Goal: Task Accomplishment & Management: Manage account settings

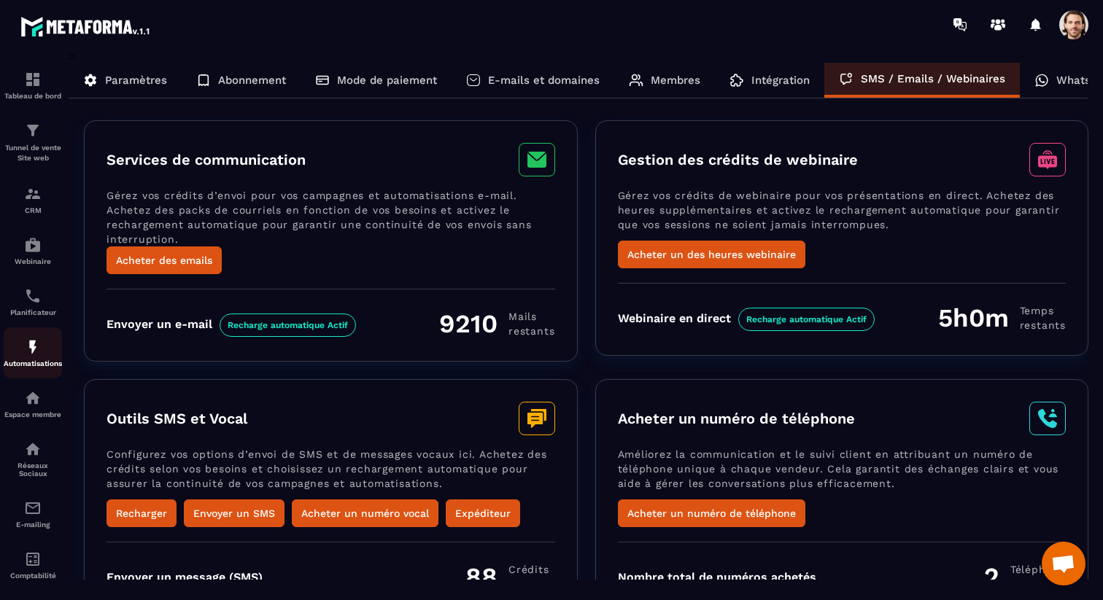
click at [39, 352] on img at bounding box center [33, 347] width 18 height 18
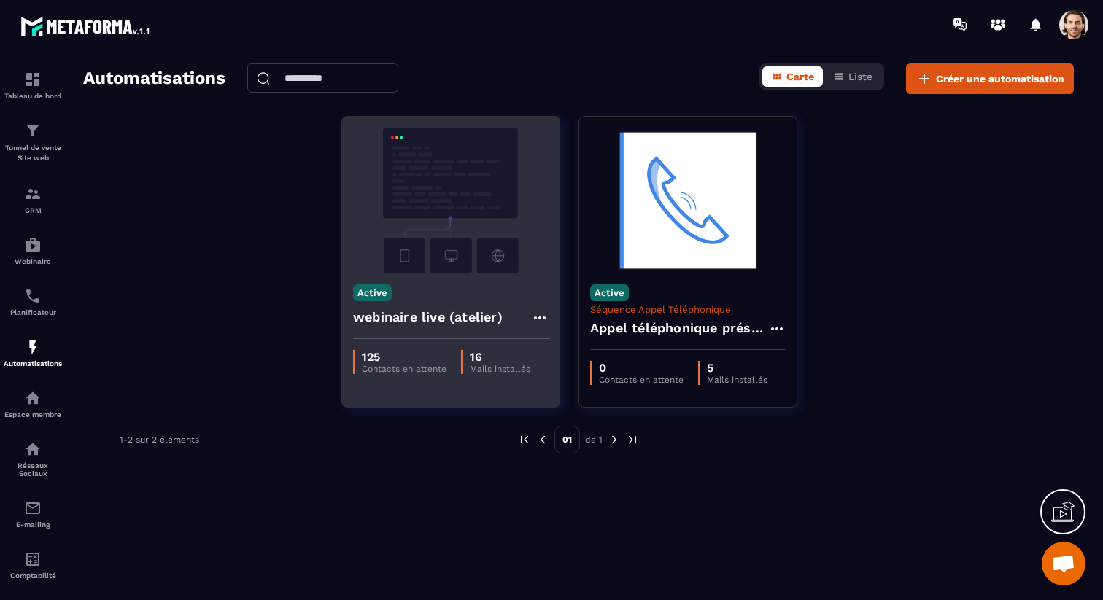
click at [397, 309] on h4 "webinaire live (atelier)" at bounding box center [428, 317] width 150 height 20
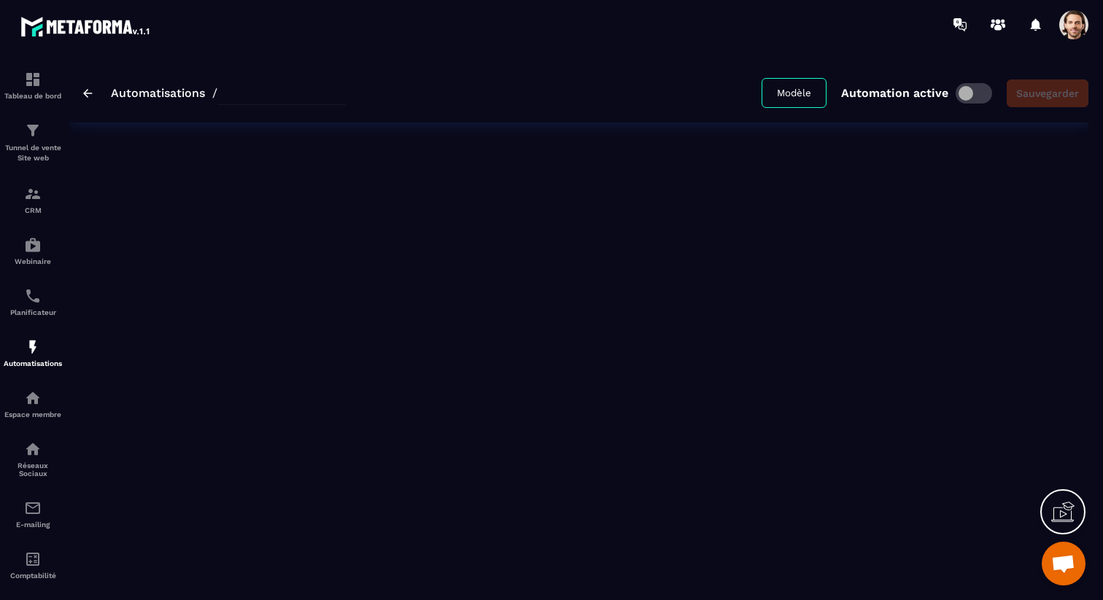
type input "**********"
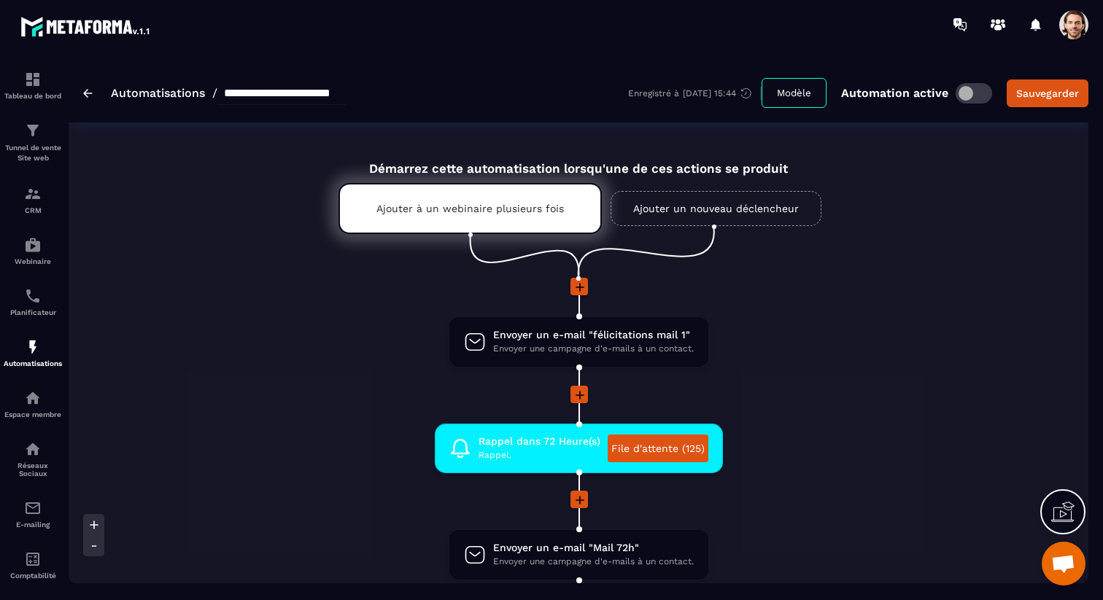
scroll to position [15, 0]
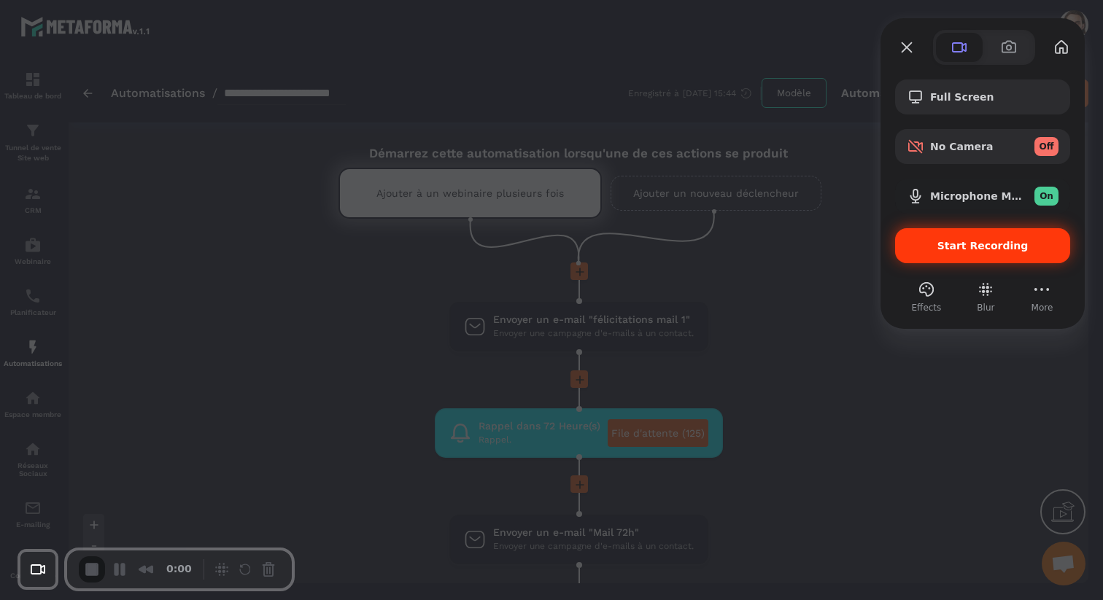
click at [920, 235] on div "Start Recording" at bounding box center [982, 245] width 175 height 35
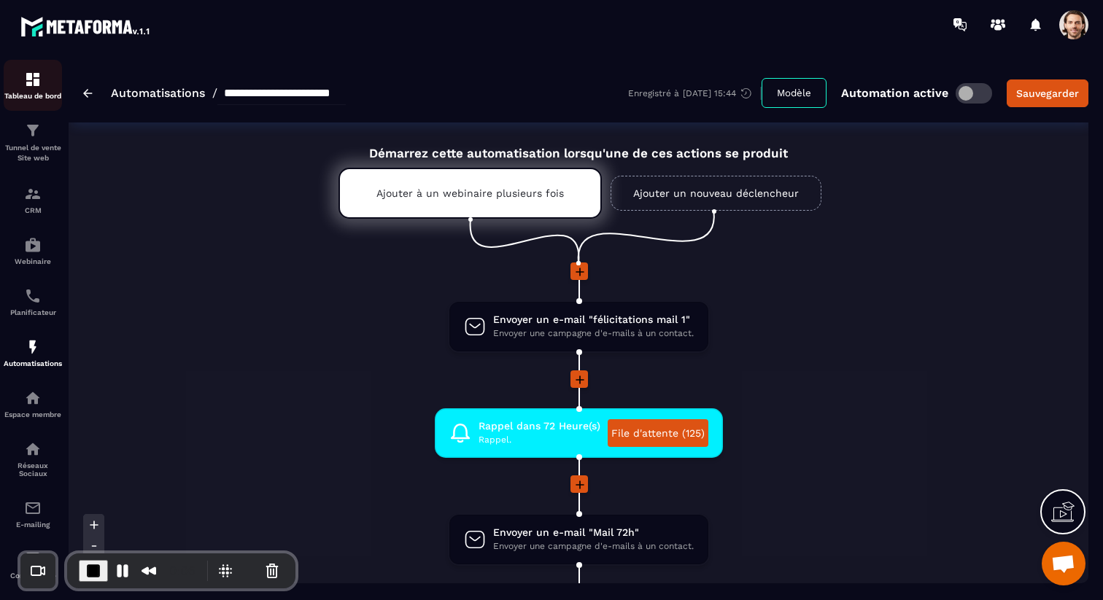
click at [34, 82] on img at bounding box center [33, 80] width 18 height 18
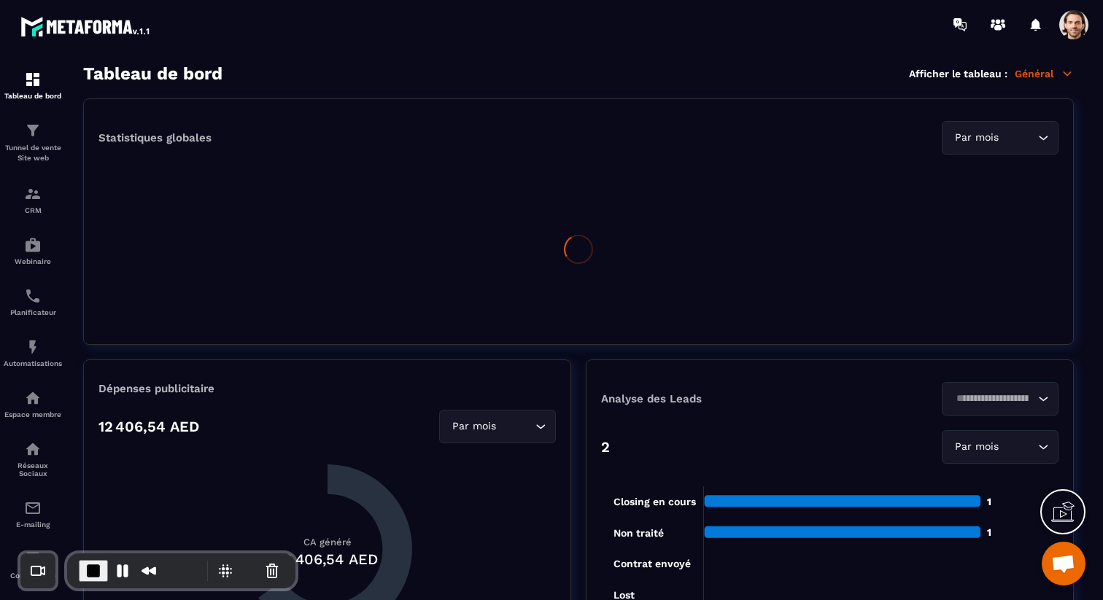
click at [1047, 74] on p "Général" at bounding box center [1044, 73] width 59 height 13
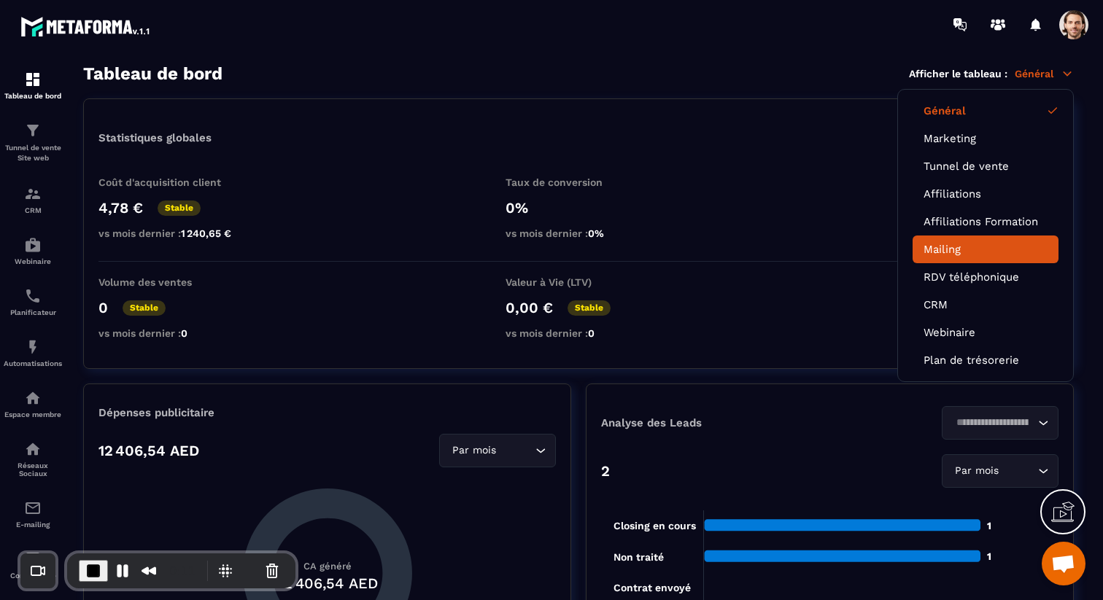
click at [950, 250] on link "Mailing" at bounding box center [985, 249] width 124 height 13
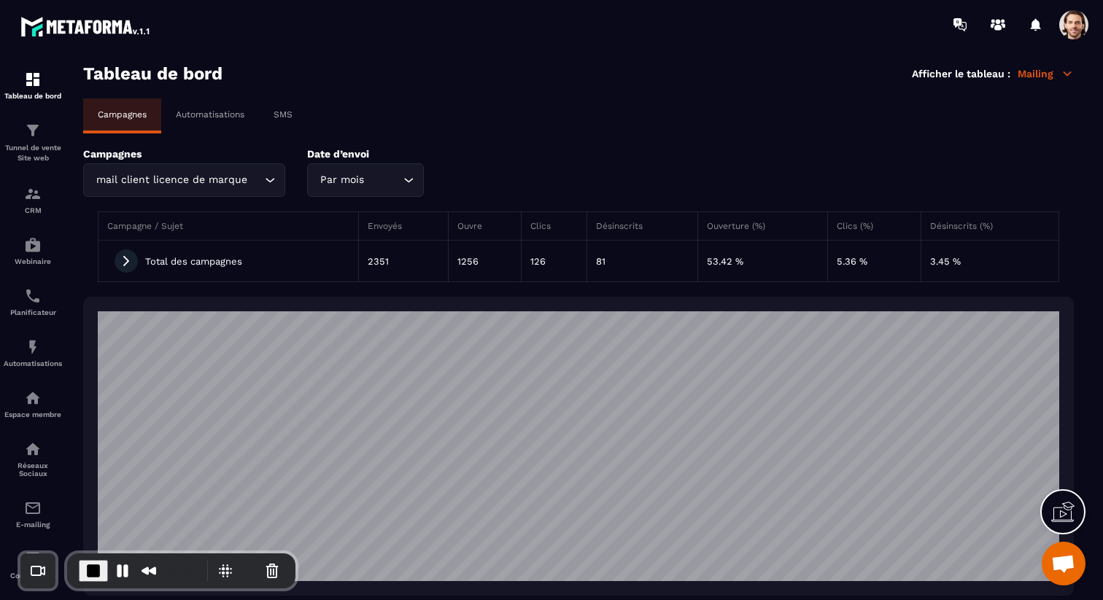
click at [198, 122] on div "Automatisations" at bounding box center [210, 114] width 98 height 32
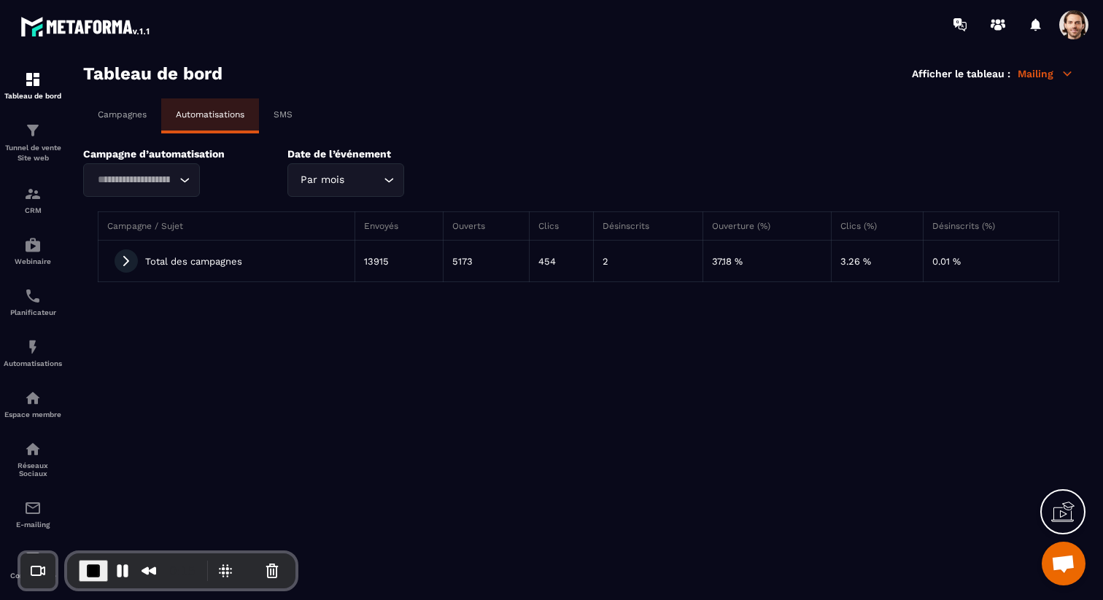
click at [120, 262] on icon at bounding box center [126, 261] width 13 height 13
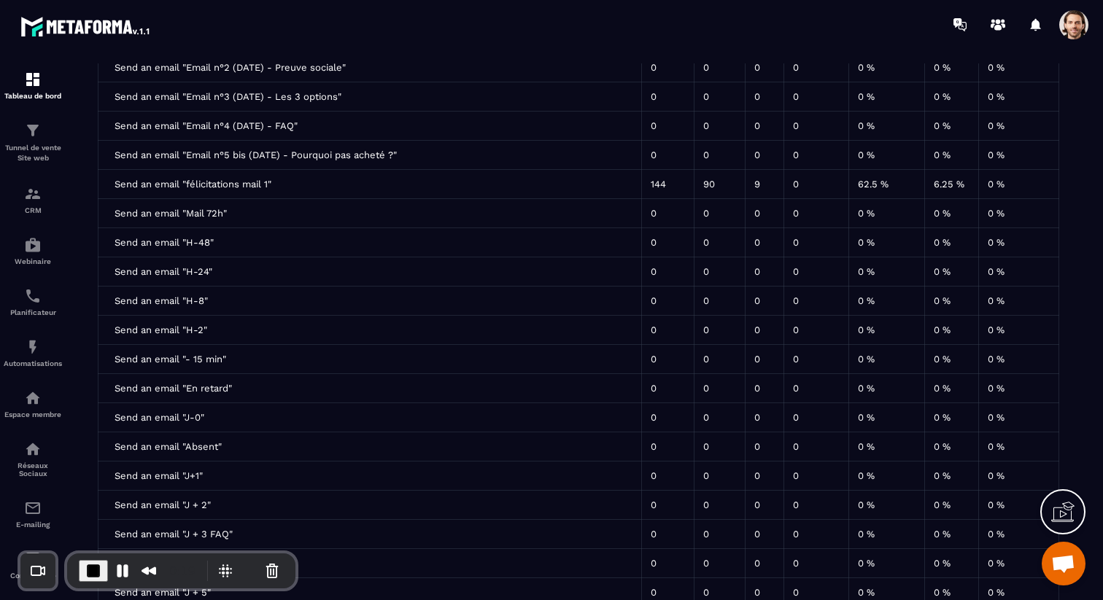
scroll to position [4882, 0]
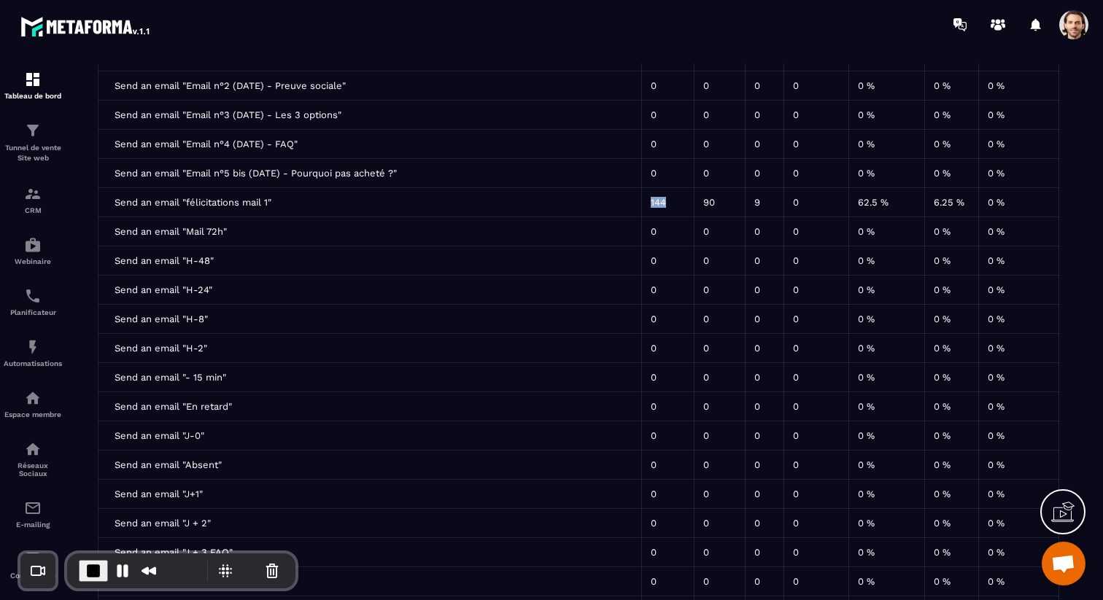
drag, startPoint x: 667, startPoint y: 207, endPoint x: 645, endPoint y: 206, distance: 21.9
click at [645, 206] on td "144" at bounding box center [667, 202] width 53 height 29
click at [679, 209] on td "144" at bounding box center [667, 202] width 53 height 29
drag, startPoint x: 848, startPoint y: 206, endPoint x: 887, endPoint y: 205, distance: 38.7
click at [887, 205] on td "62.5 %" at bounding box center [886, 202] width 76 height 29
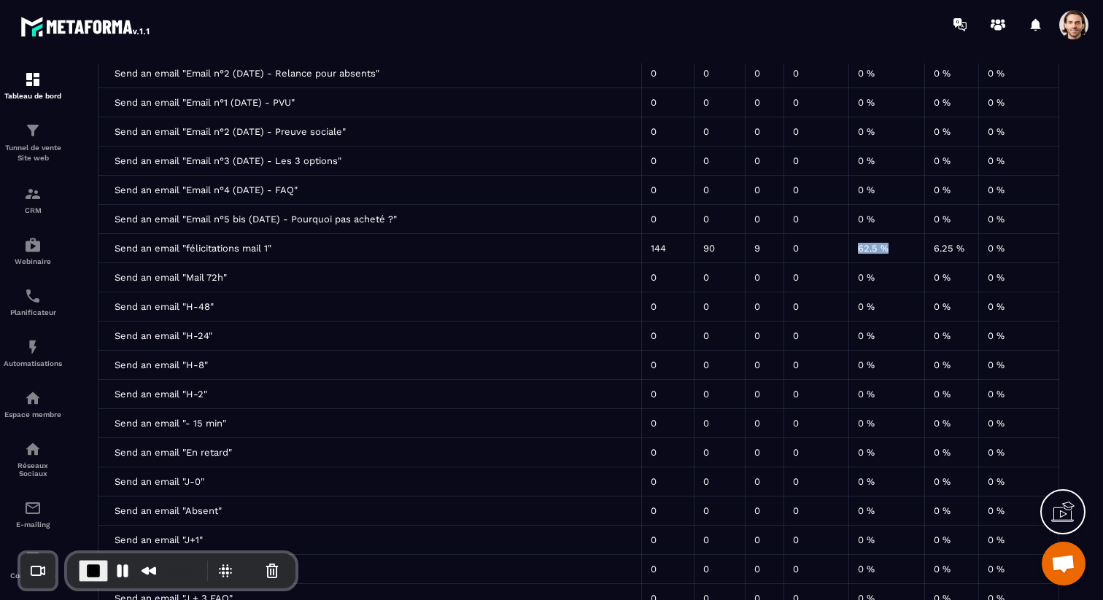
scroll to position [4968, 0]
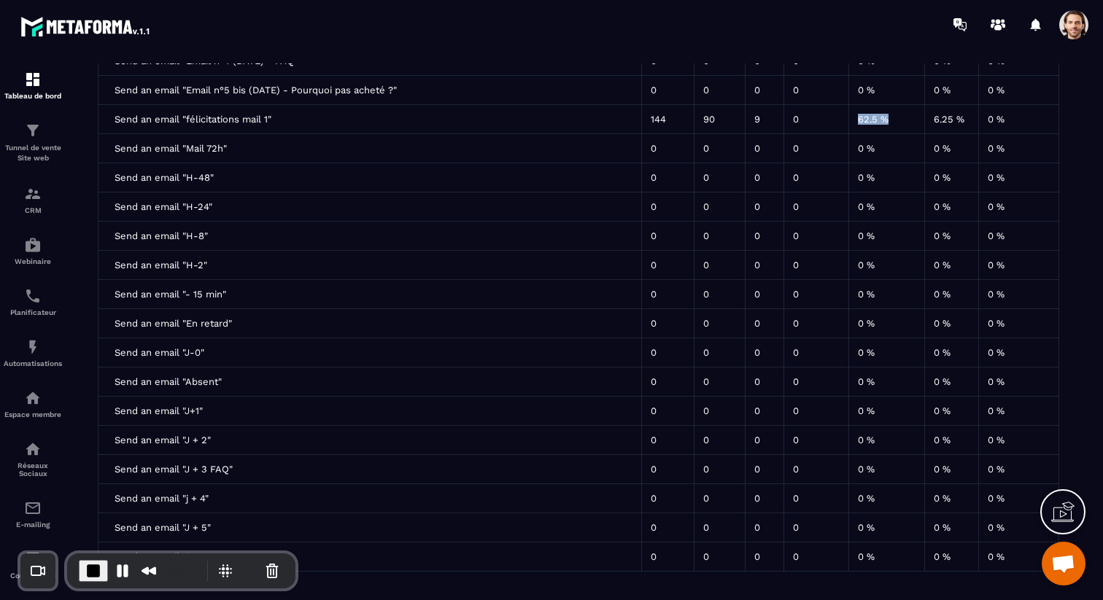
click at [864, 127] on td "62.5 %" at bounding box center [886, 119] width 76 height 29
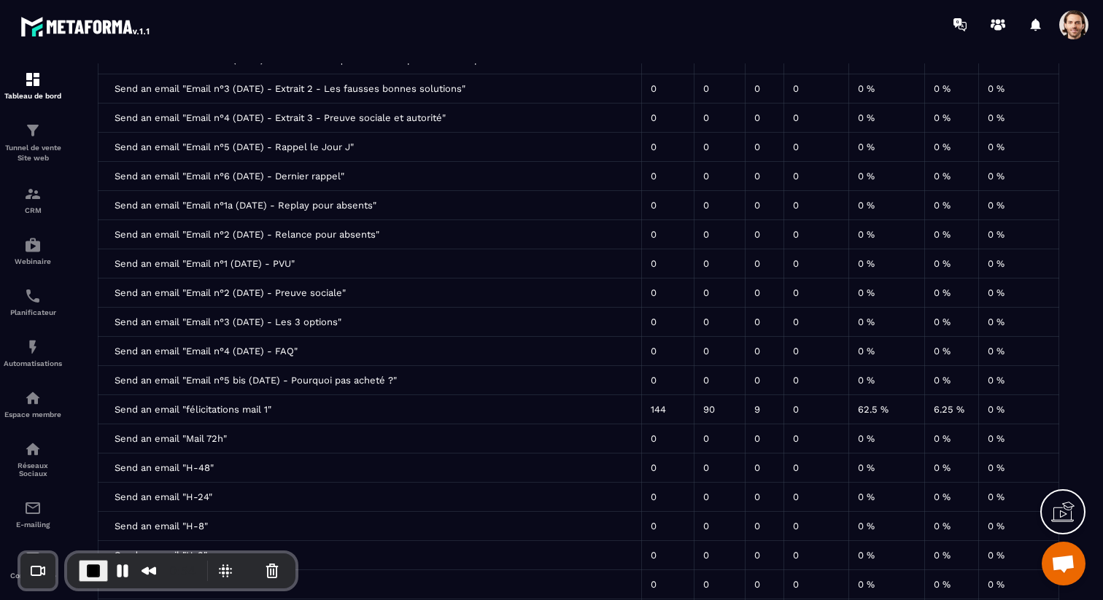
scroll to position [4684, 0]
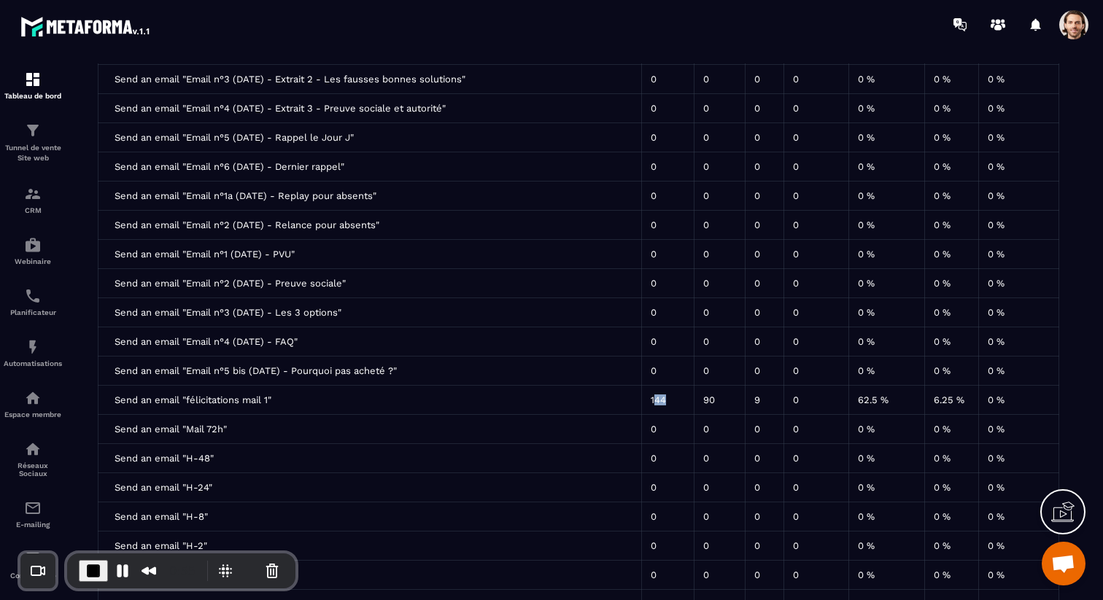
drag, startPoint x: 671, startPoint y: 409, endPoint x: 650, endPoint y: 408, distance: 21.2
click at [650, 408] on td "144" at bounding box center [667, 400] width 53 height 29
click at [706, 405] on td "90" at bounding box center [719, 400] width 51 height 29
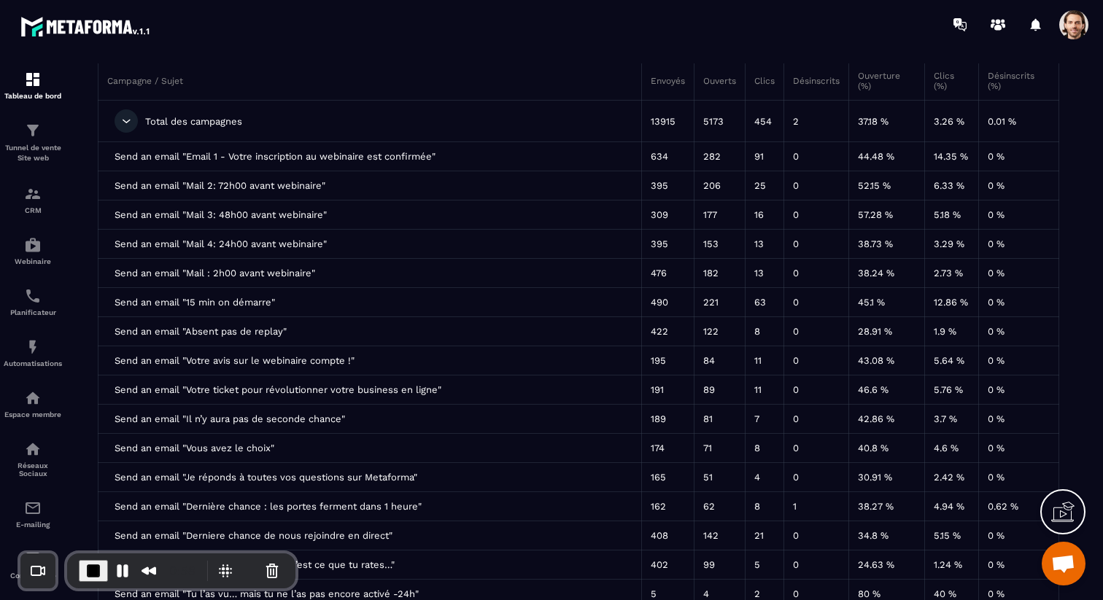
scroll to position [0, 0]
